Goal: Answer question/provide support

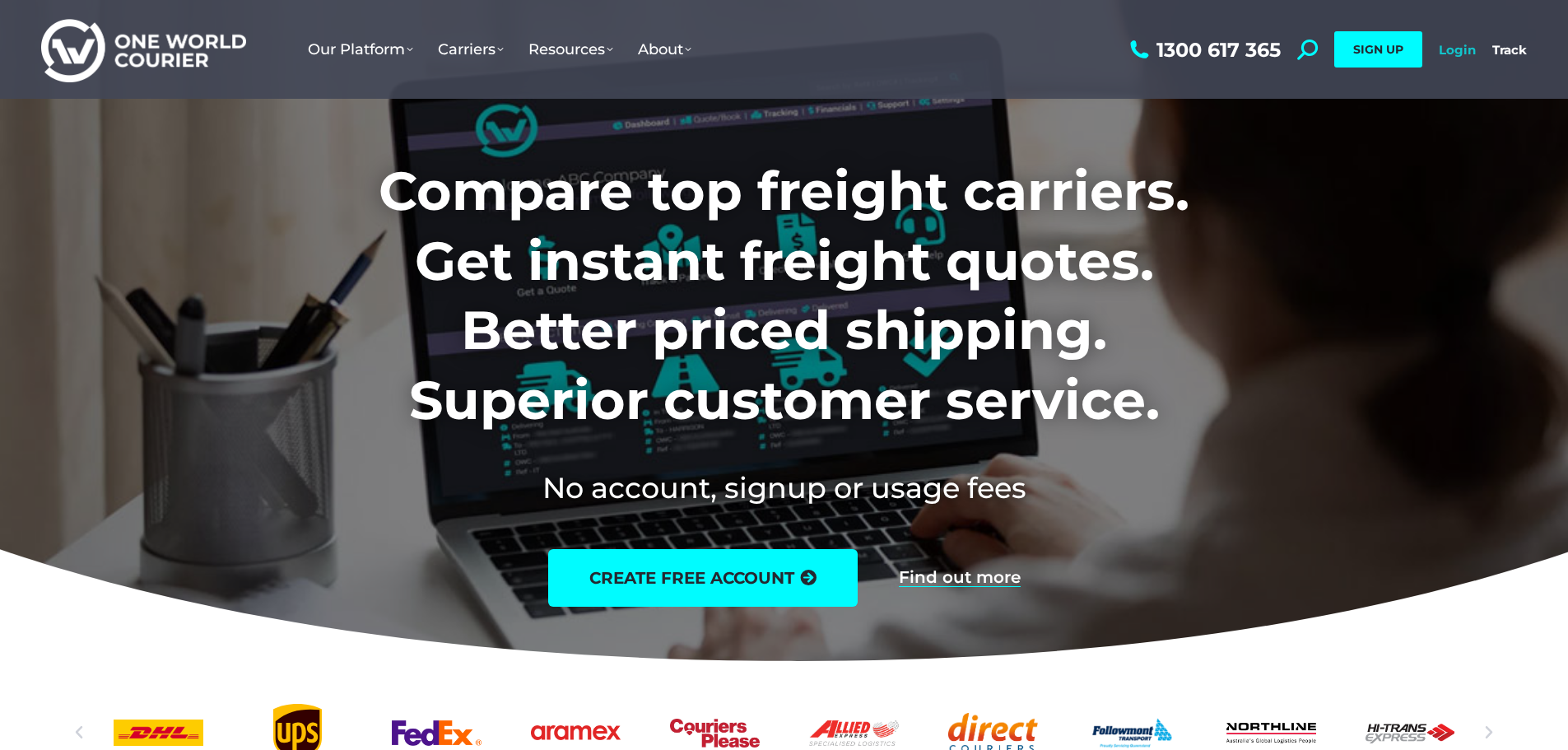
click at [1465, 46] on link "Login" at bounding box center [1457, 50] width 37 height 16
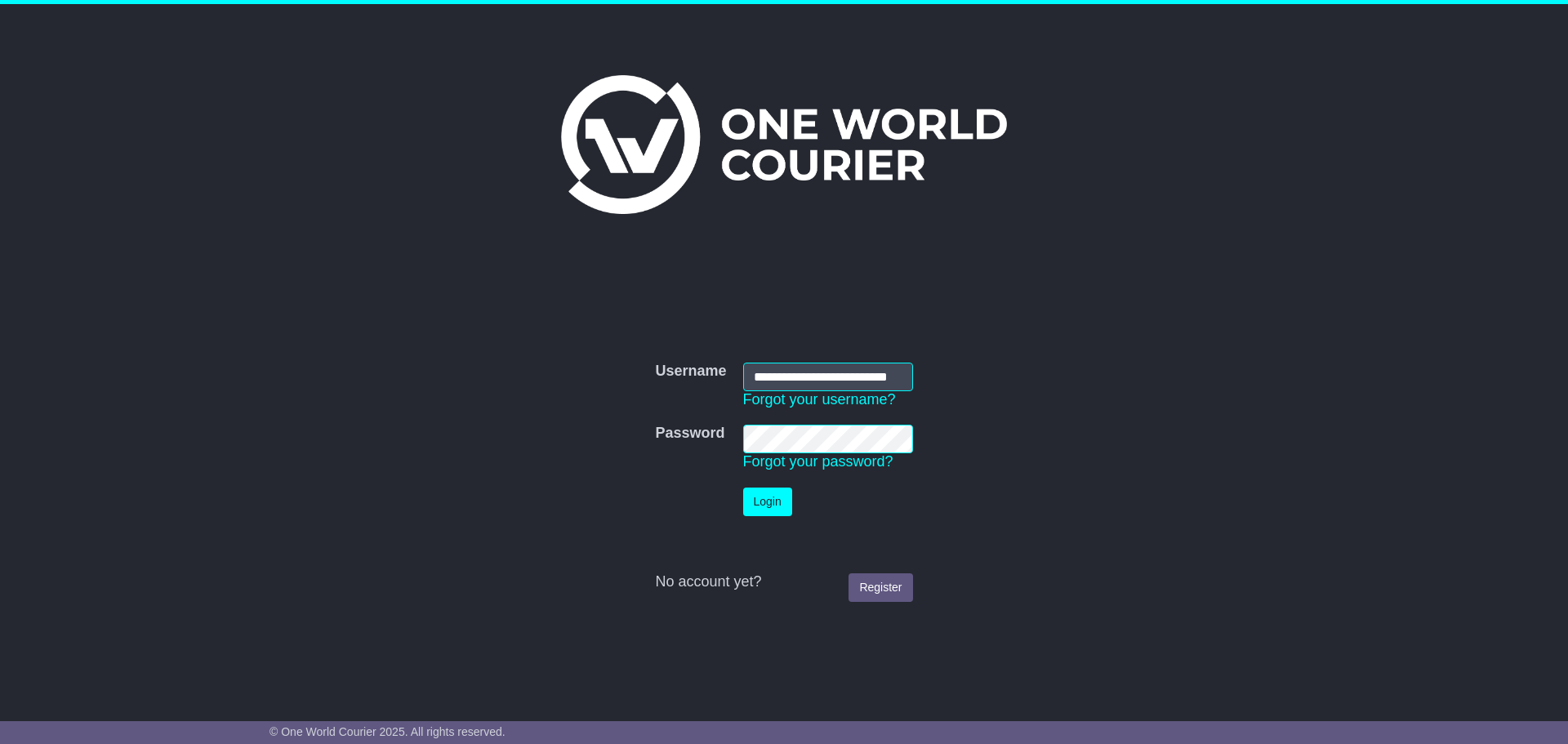
scroll to position [0, 28]
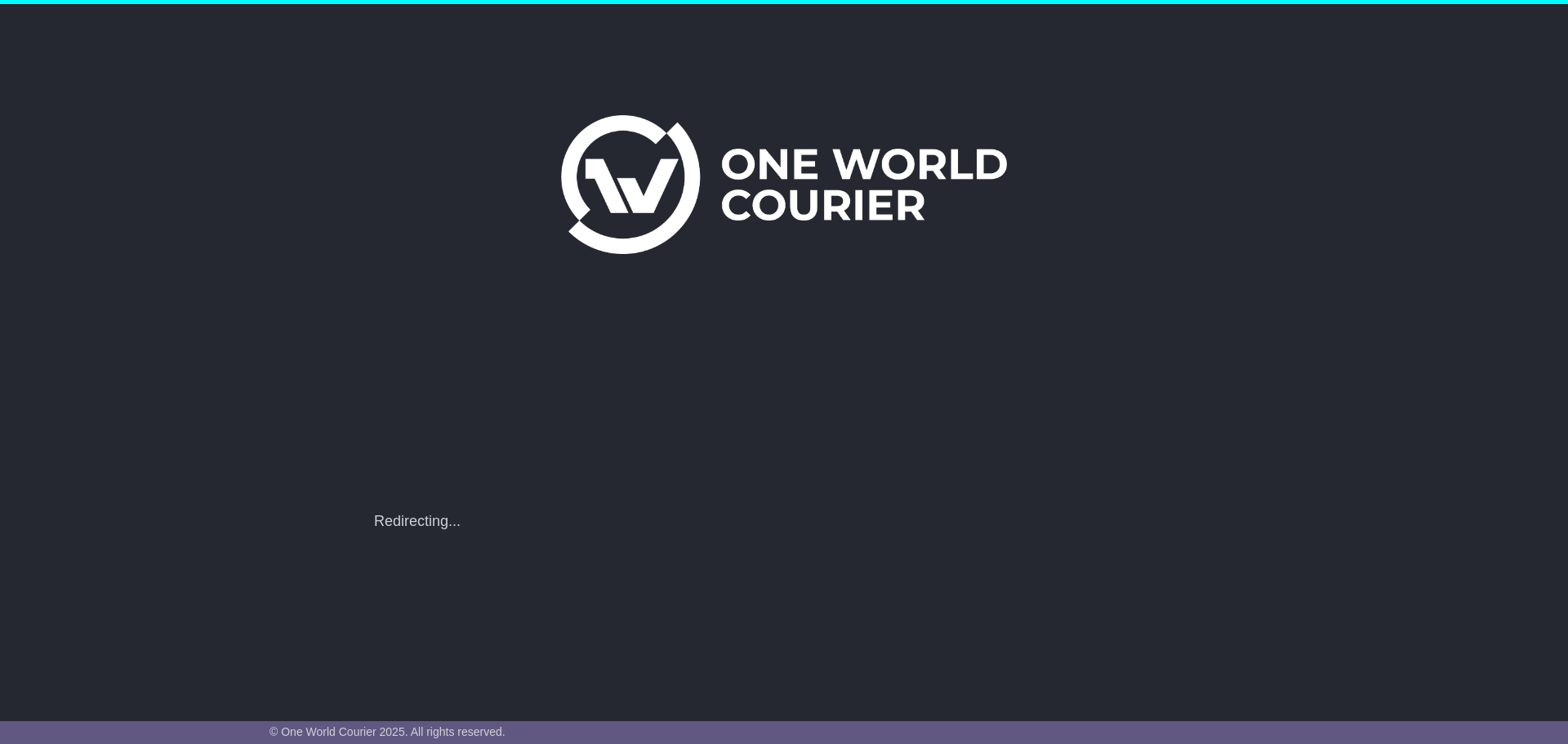
click at [748, 507] on div "**********" at bounding box center [784, 509] width 836 height 43
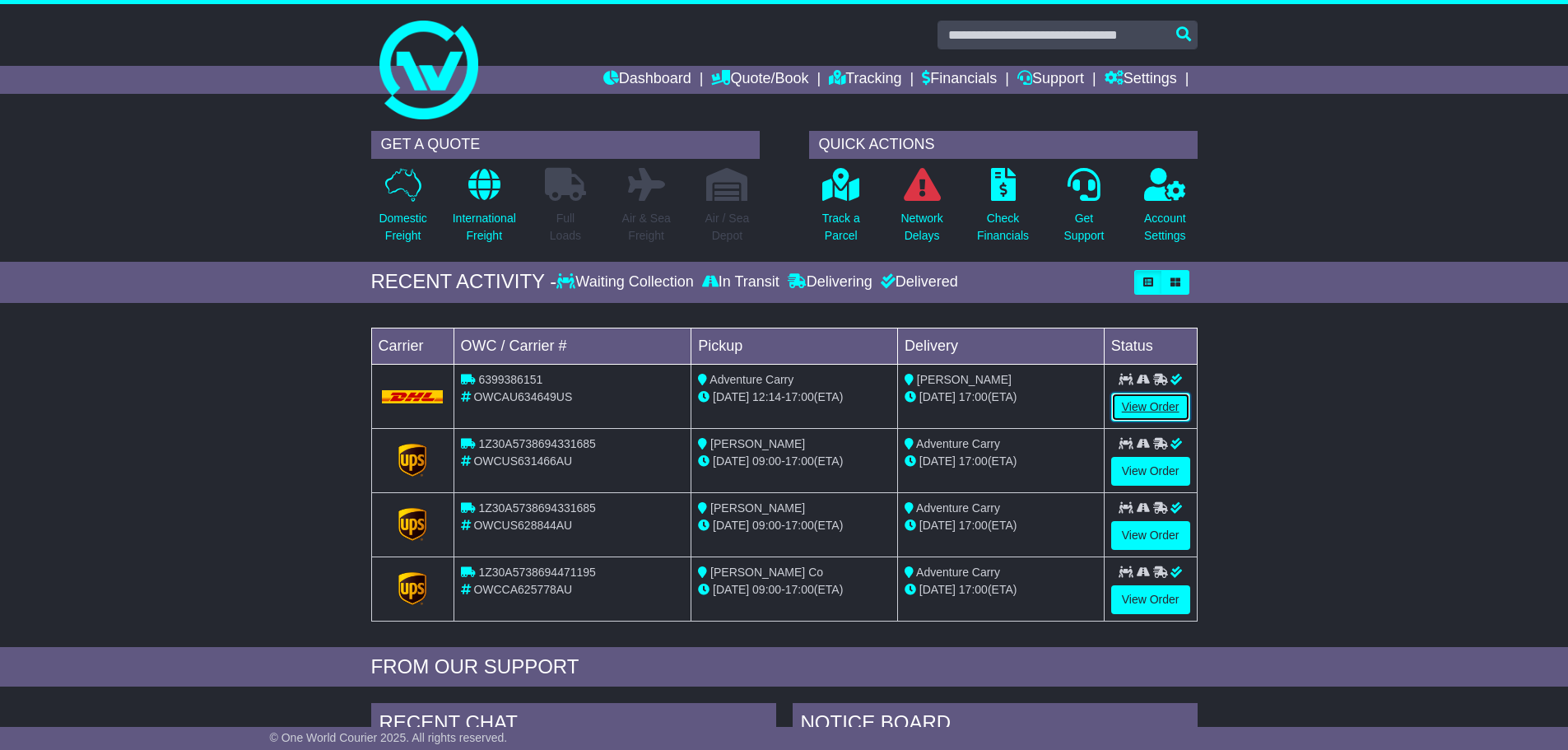
click at [1152, 409] on link "View Order" at bounding box center [1151, 407] width 79 height 29
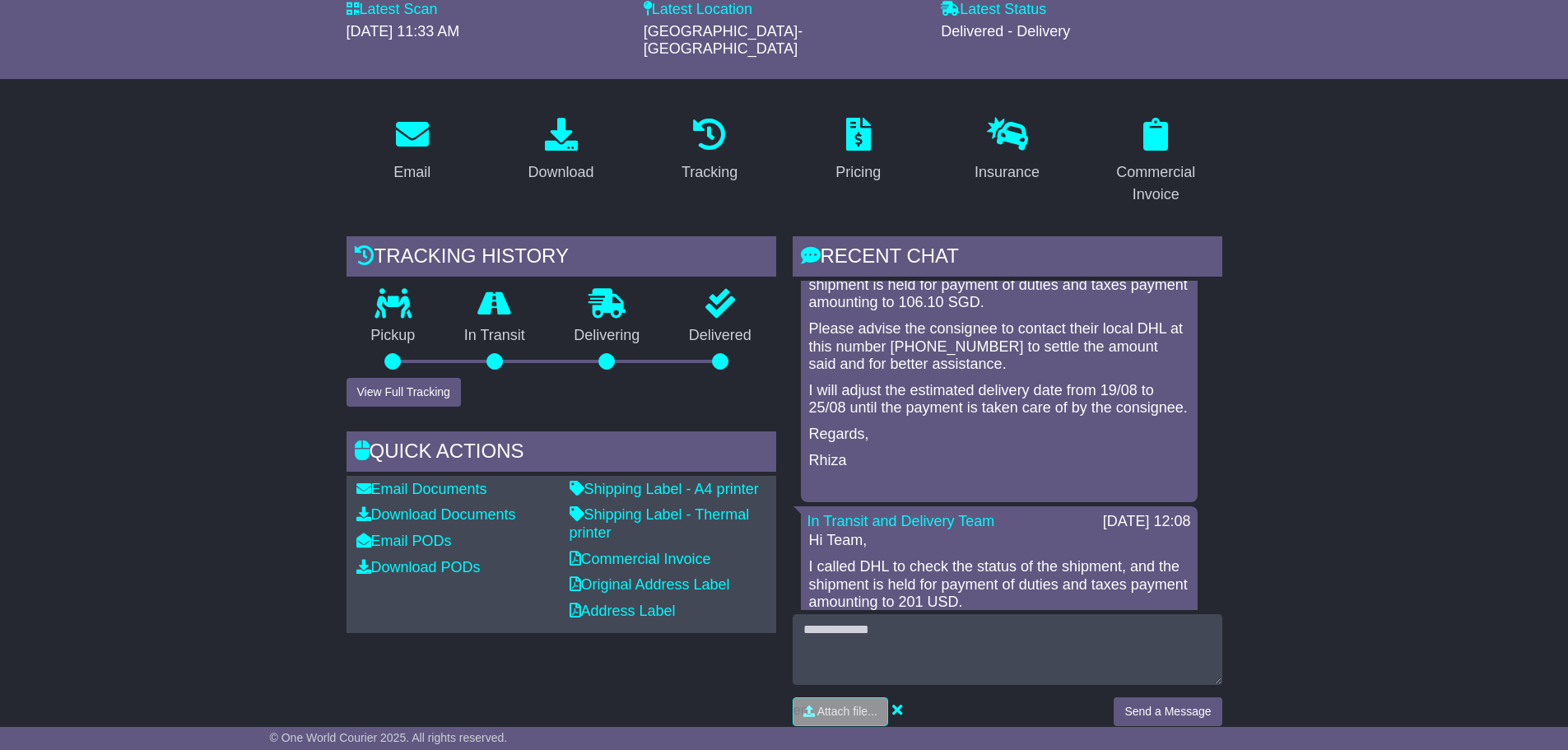
scroll to position [247, 0]
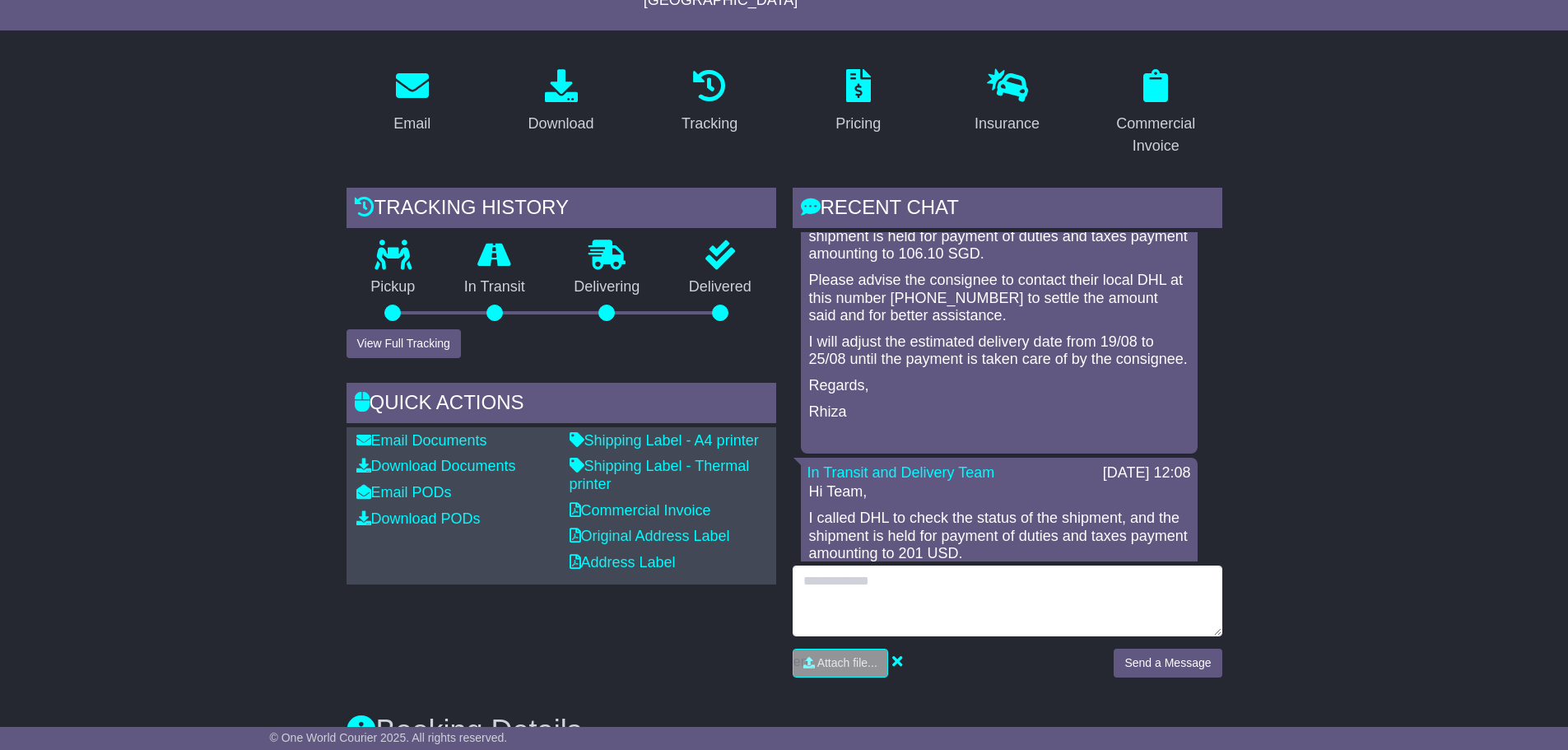
click at [935, 587] on textarea at bounding box center [1007, 601] width 430 height 71
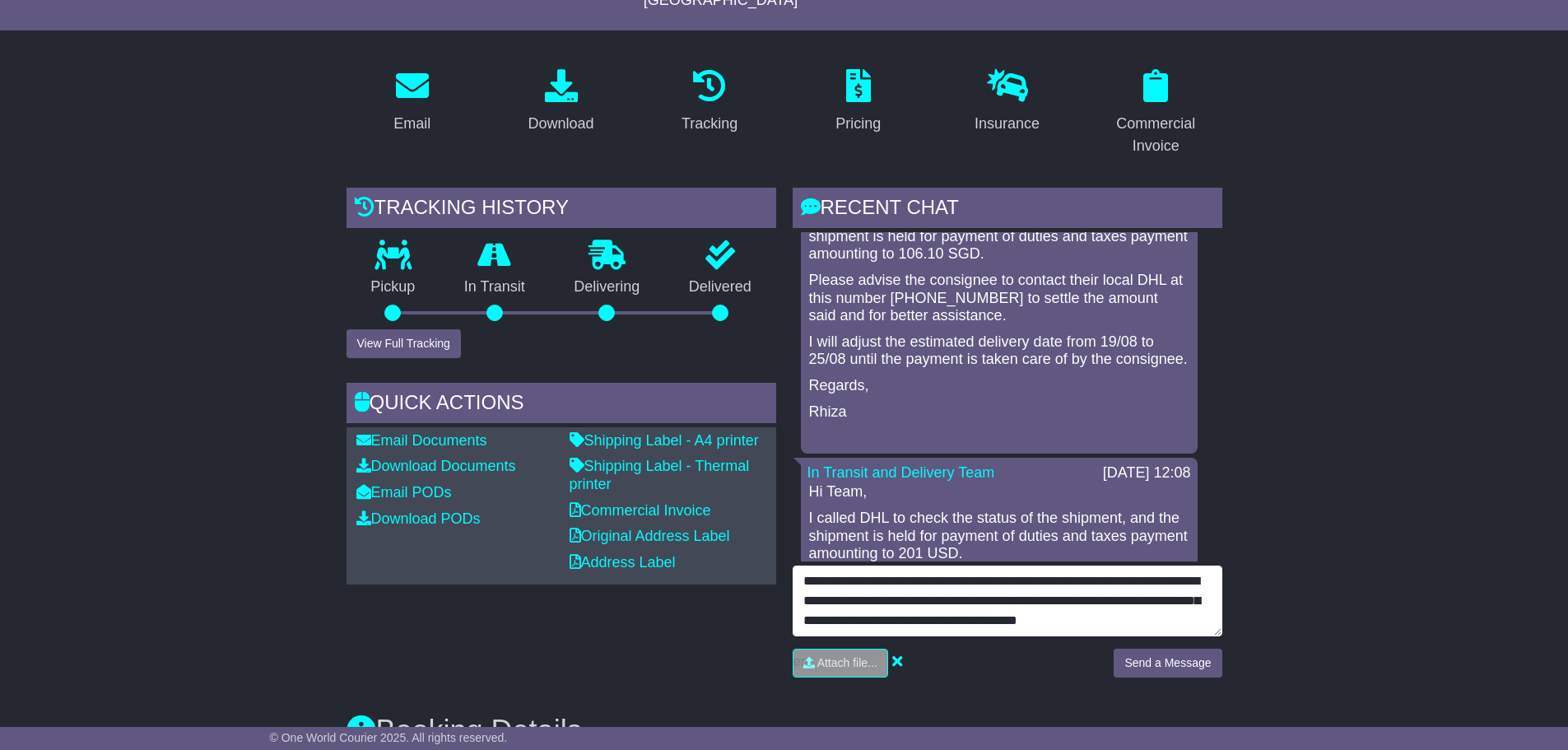
scroll to position [13, 0]
type textarea "**********"
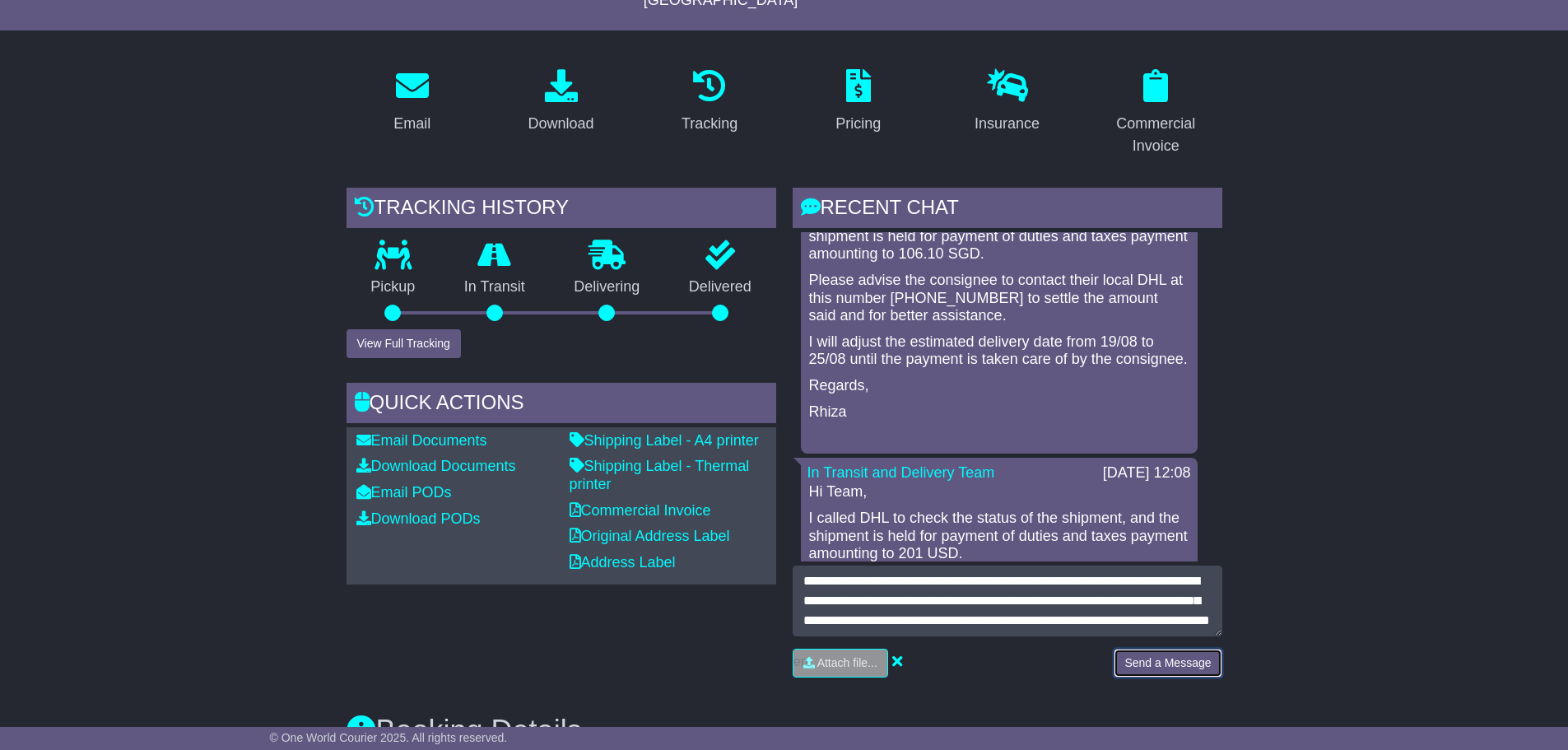
click at [1175, 649] on button "Send a Message" at bounding box center [1168, 663] width 108 height 29
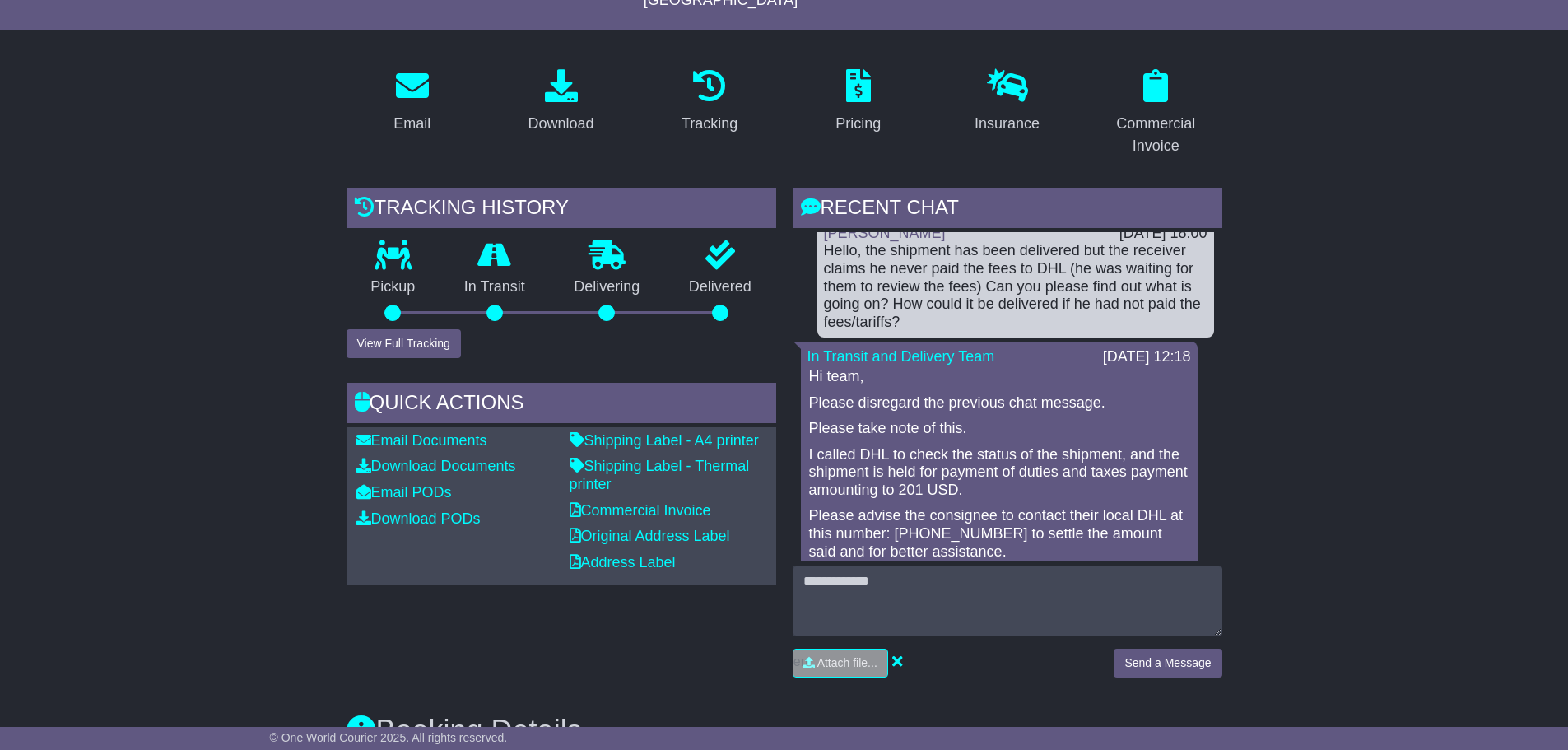
scroll to position [0, 0]
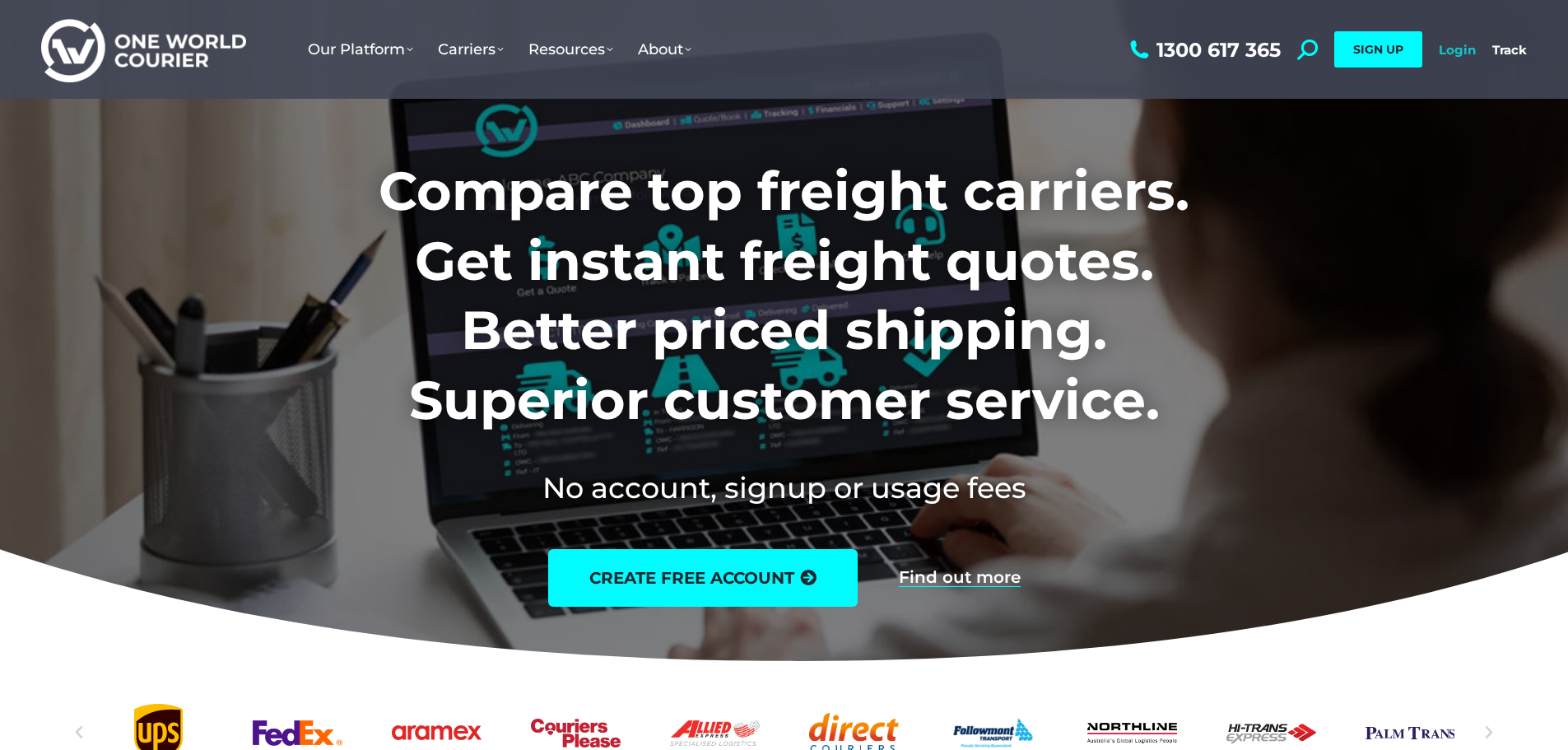
click at [1465, 52] on link "Login" at bounding box center [1457, 50] width 37 height 16
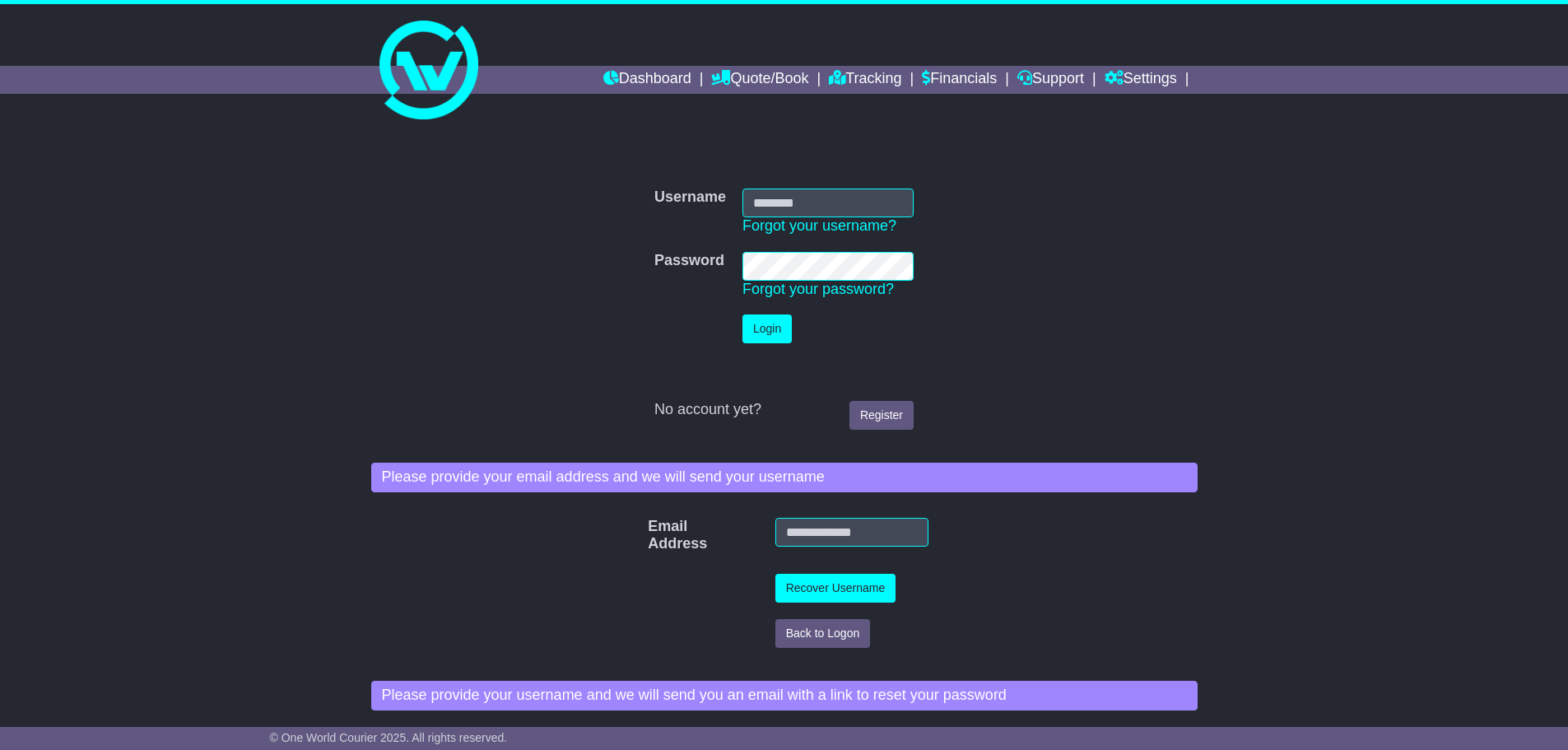
type input "**********"
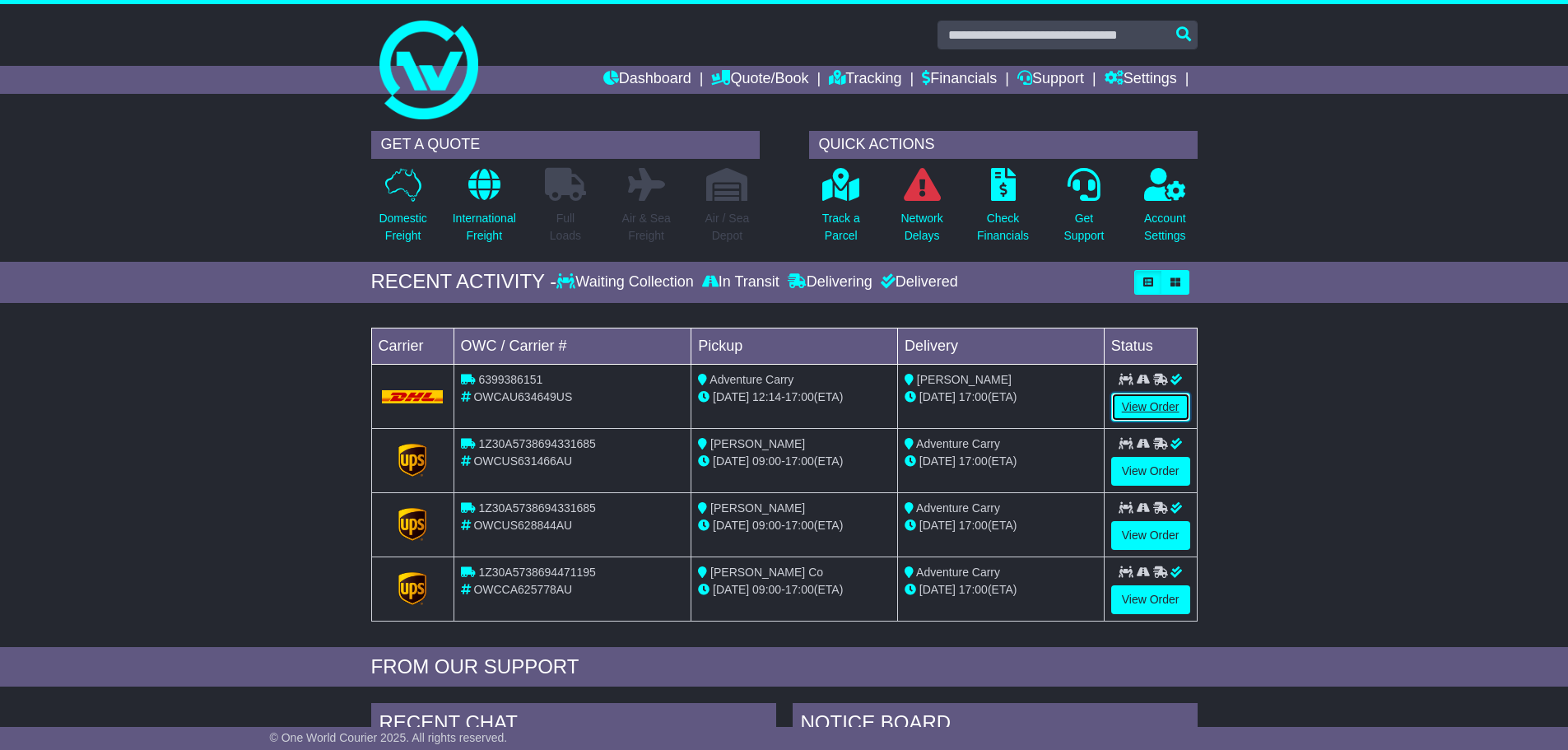
click at [1160, 408] on link "View Order" at bounding box center [1151, 407] width 79 height 29
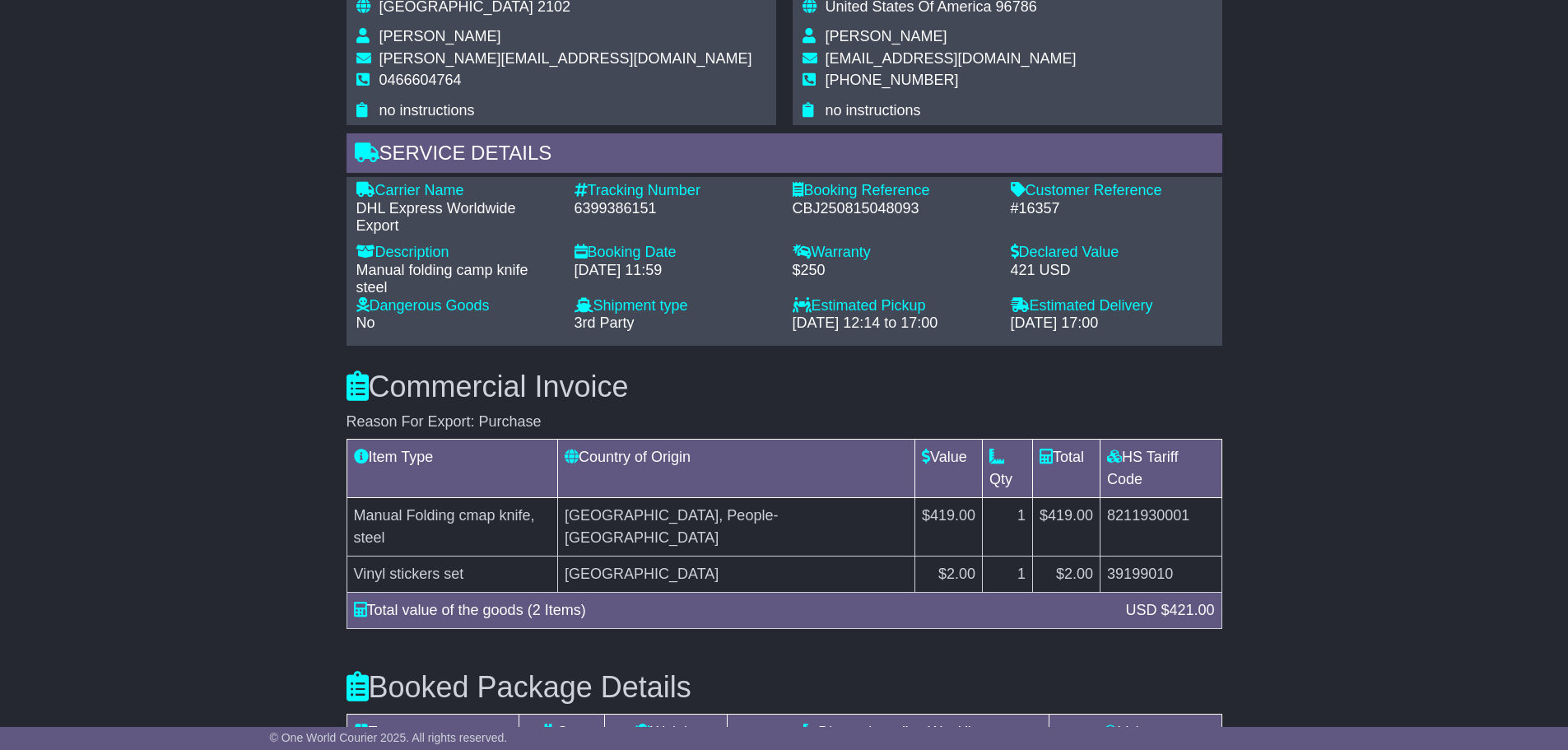
scroll to position [1153, 0]
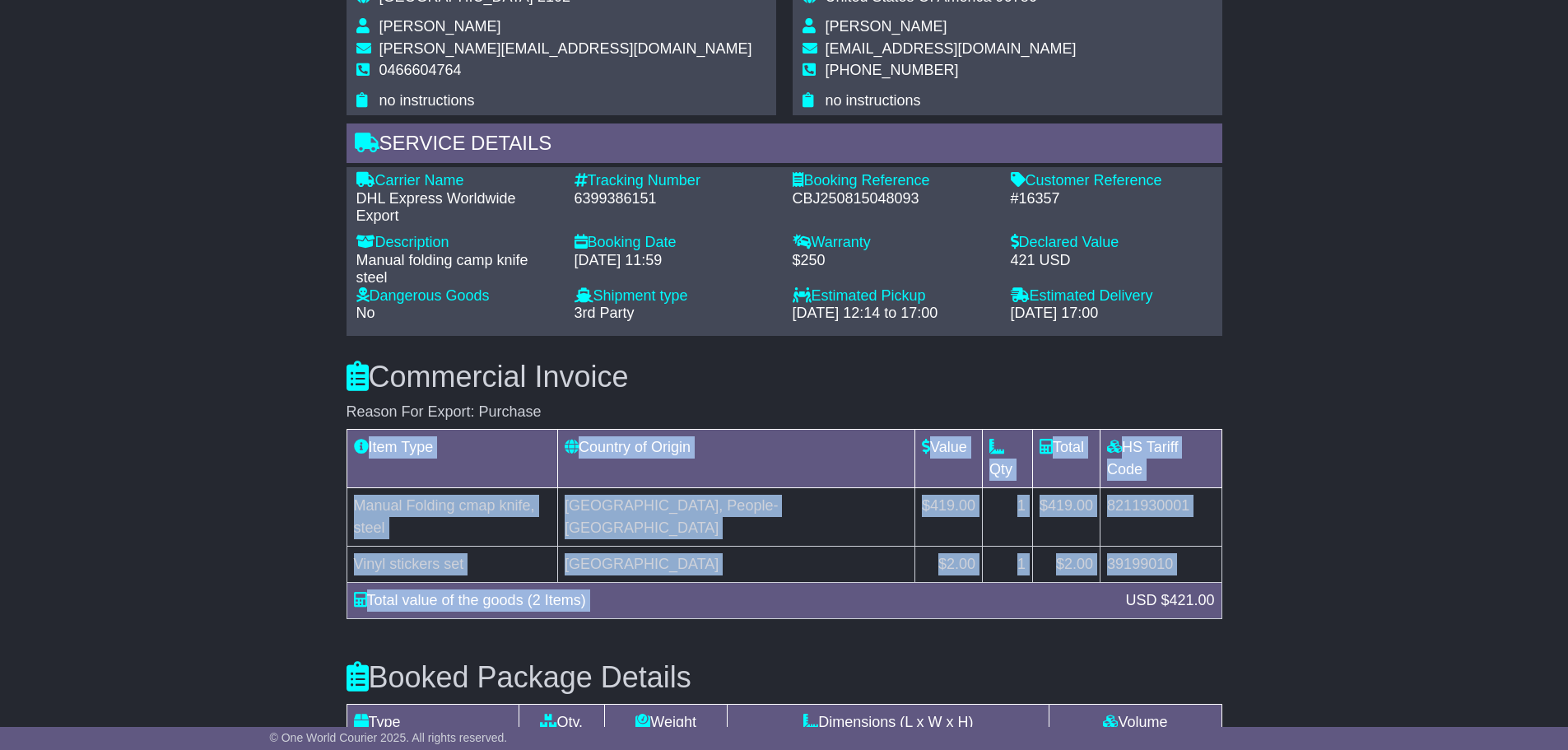
drag, startPoint x: 1128, startPoint y: 515, endPoint x: 1256, endPoint y: 501, distance: 128.8
click at [1256, 501] on div "Email Download Tracking Pricing Insurance" at bounding box center [784, 170] width 1568 height 2043
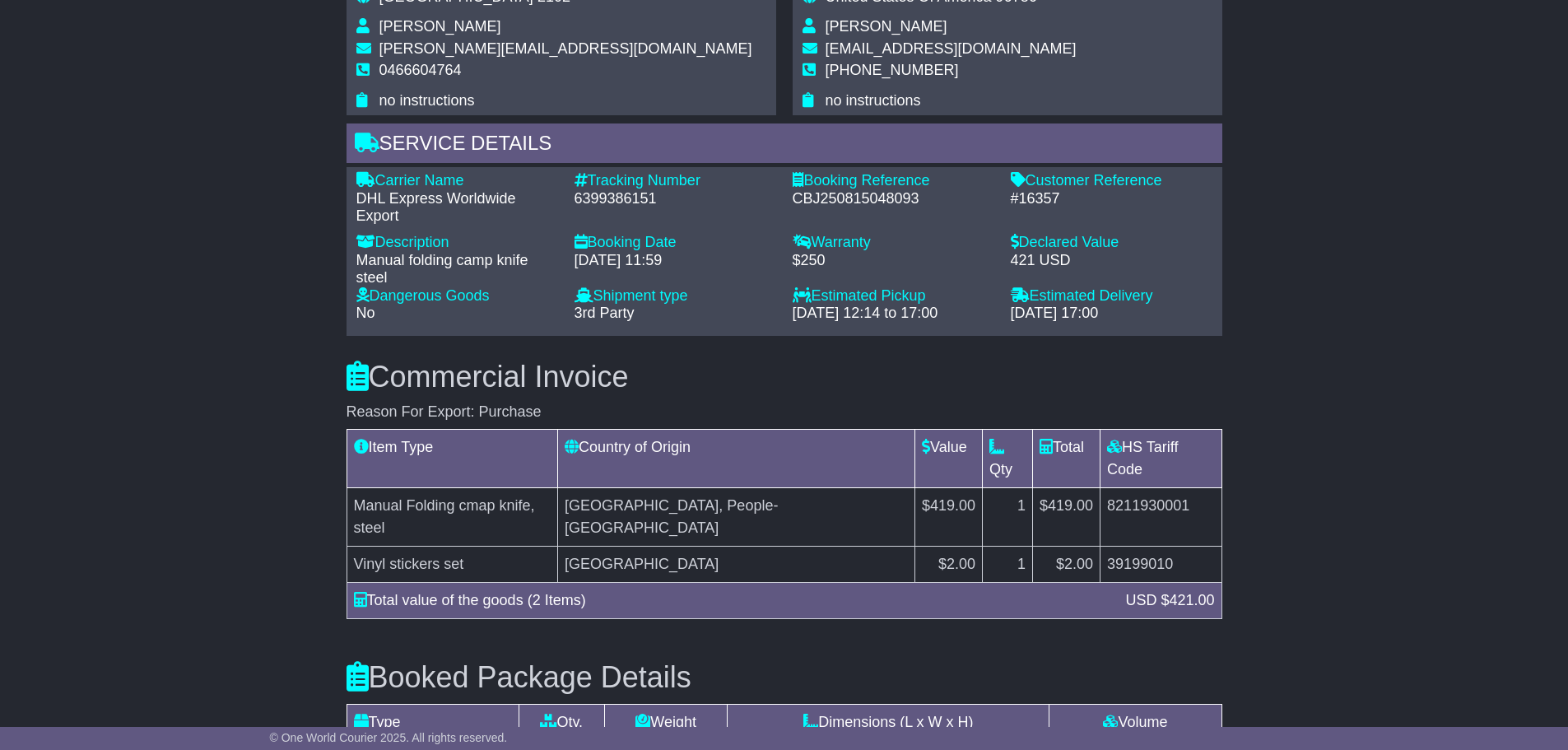
click at [1345, 573] on div "Email Download Tracking Pricing Insurance" at bounding box center [784, 170] width 1568 height 2043
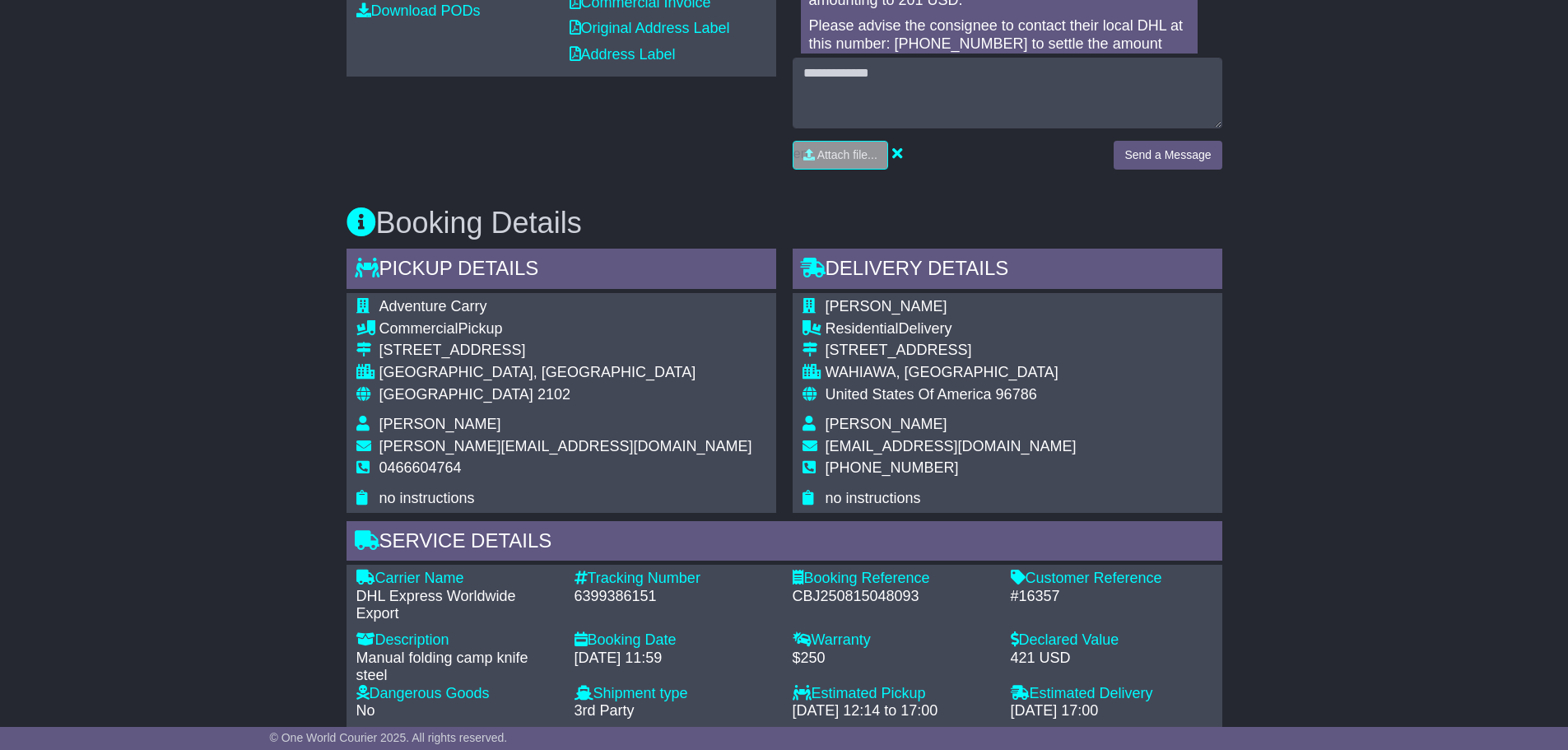
scroll to position [0, 0]
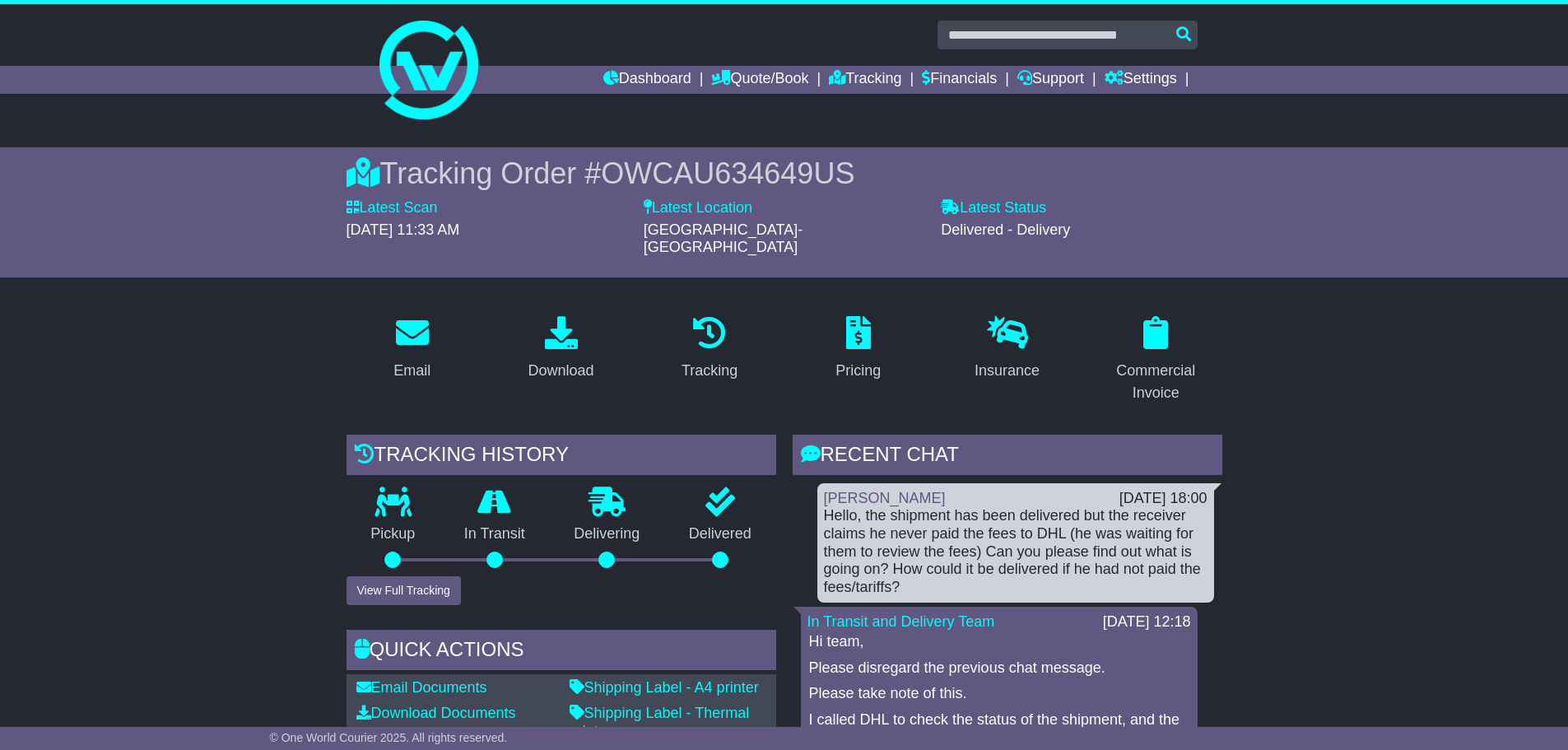
drag, startPoint x: 1346, startPoint y: 585, endPoint x: 1340, endPoint y: 138, distance: 447.0
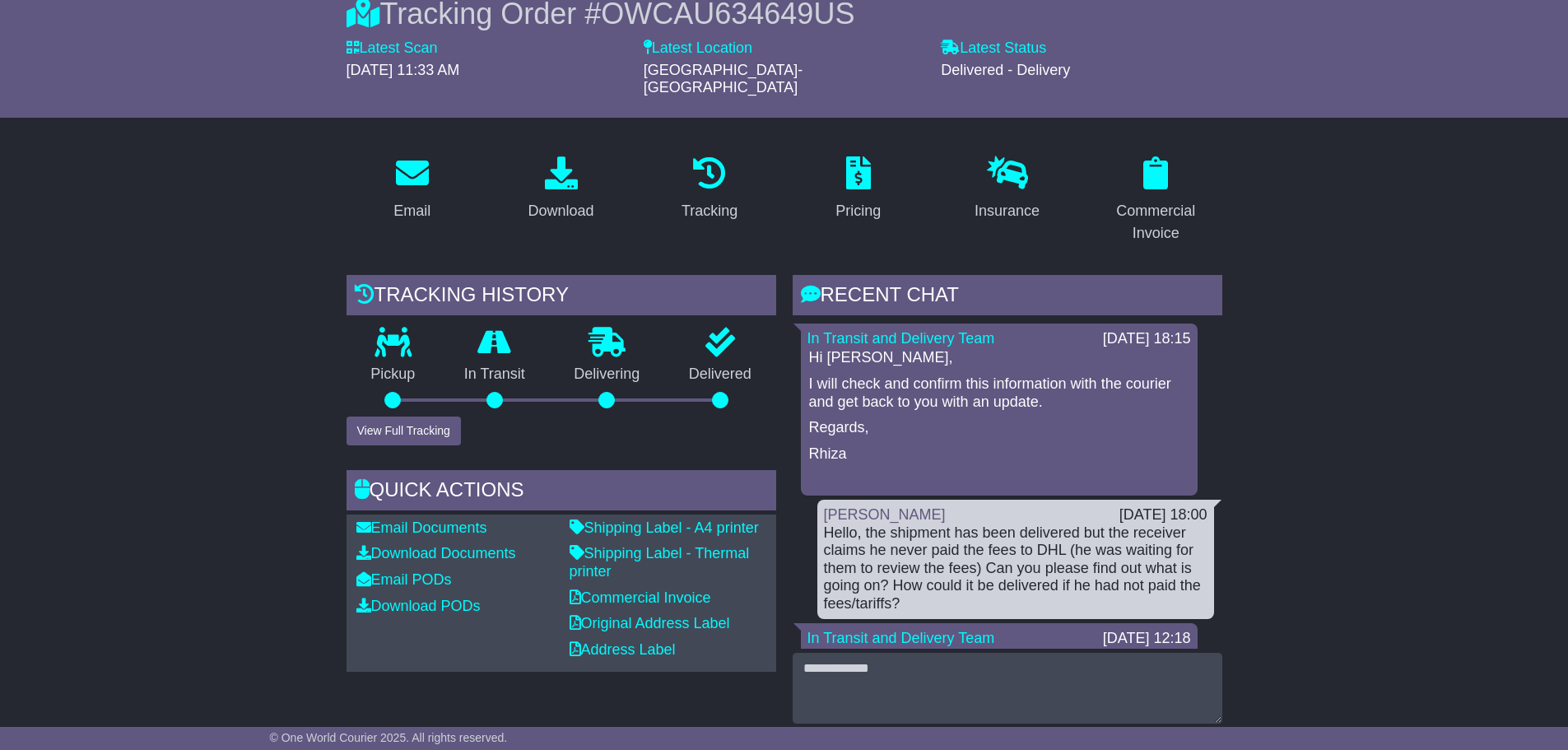
scroll to position [165, 0]
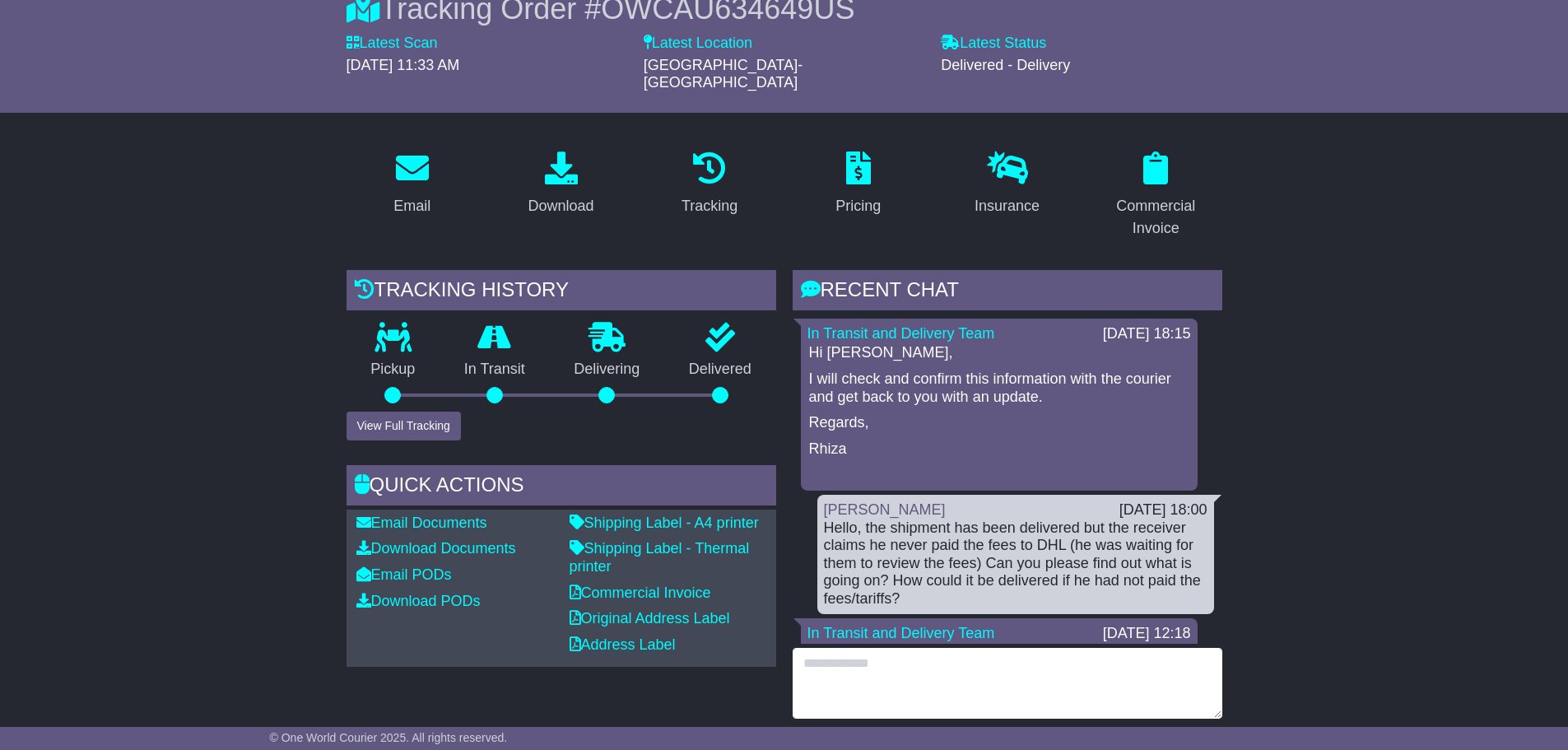
click at [873, 648] on textarea at bounding box center [1007, 684] width 430 height 71
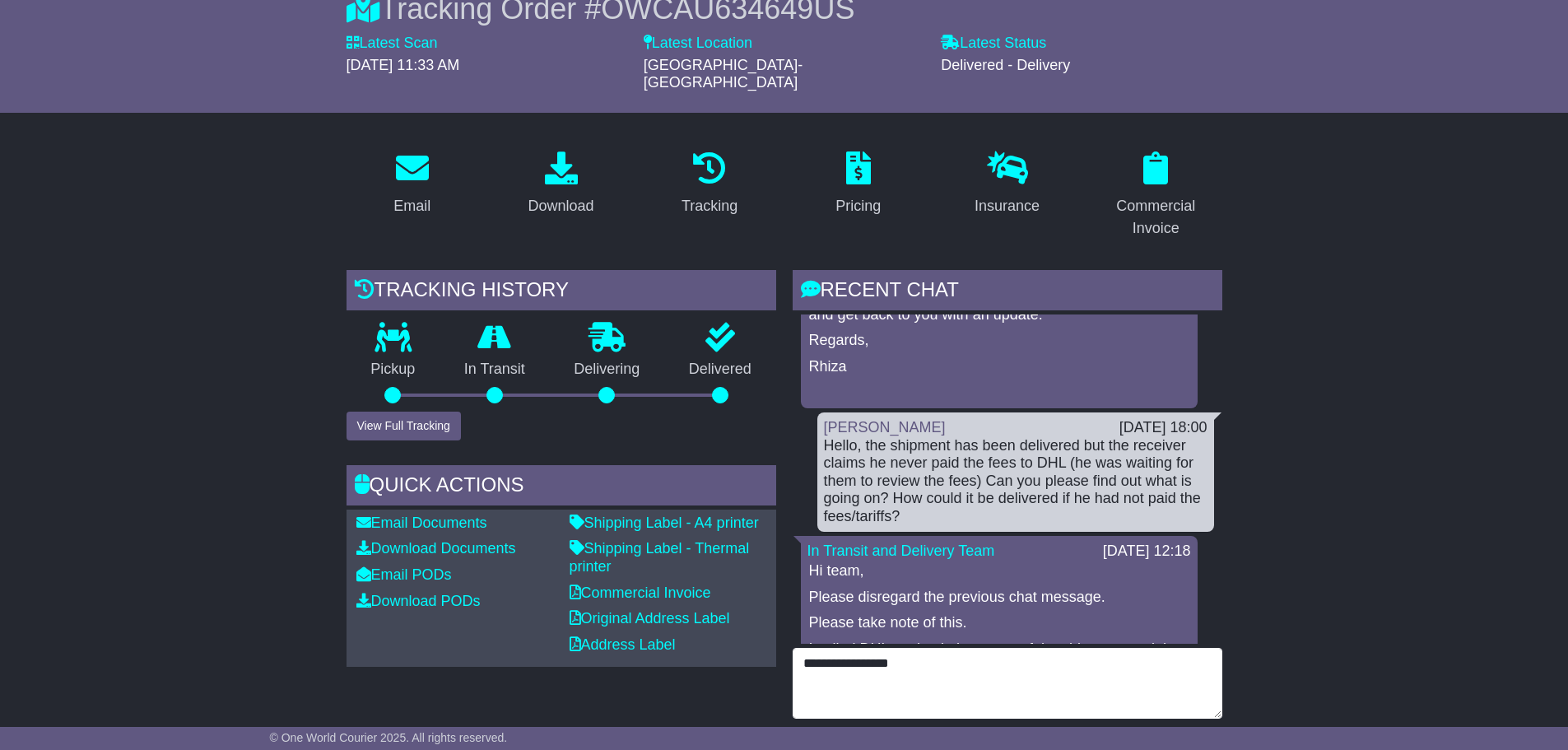
type textarea "**********"
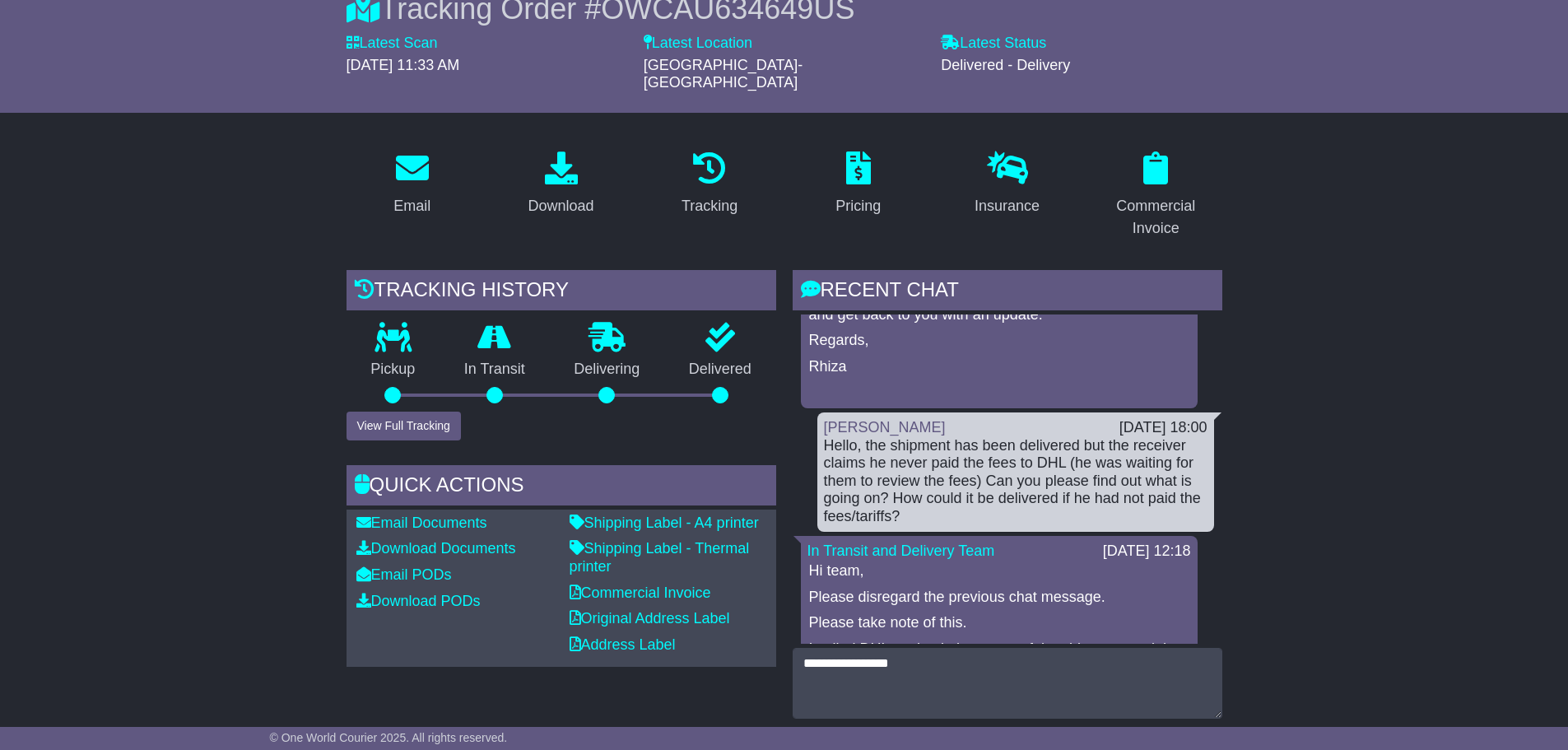
click at [1189, 731] on button "Send a Message" at bounding box center [1168, 746] width 108 height 29
